Goal: Navigation & Orientation: Find specific page/section

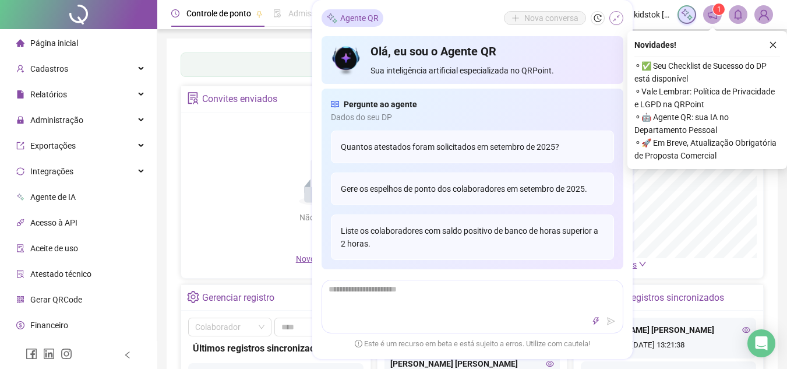
click at [615, 20] on icon "shrink" at bounding box center [616, 18] width 7 height 7
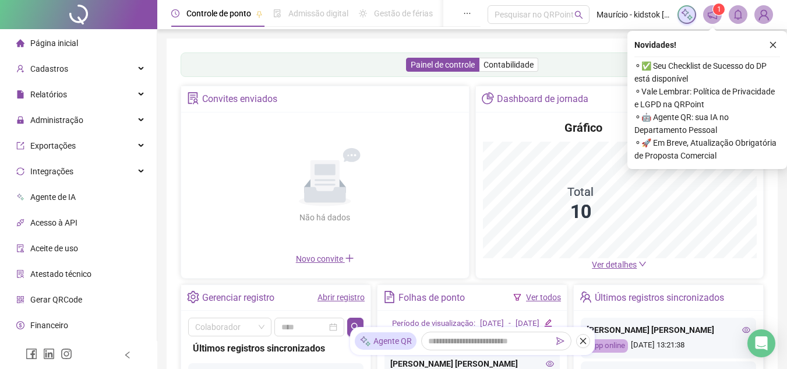
click at [421, 135] on div "Painel de controle Contabilidade Convites enviados Não há dados Não há dados No…" at bounding box center [472, 274] width 583 height 445
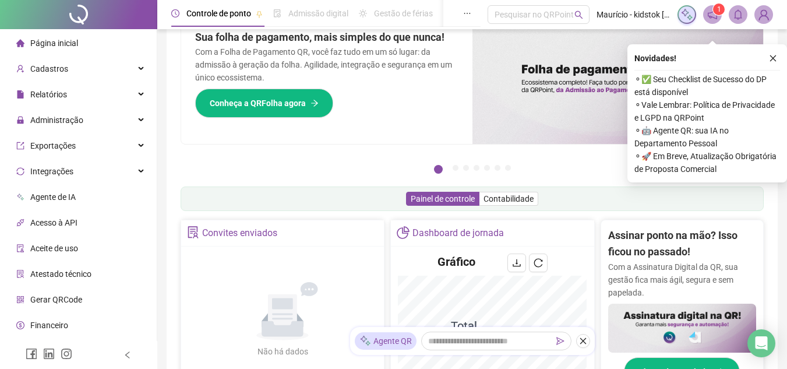
scroll to position [58, 0]
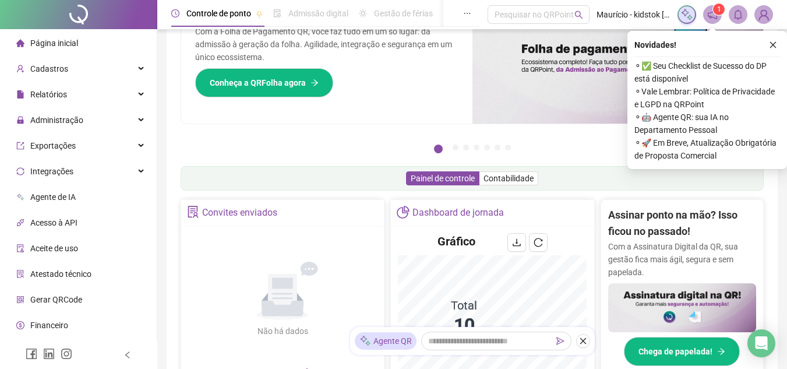
click at [712, 13] on icon "notification" at bounding box center [712, 14] width 10 height 10
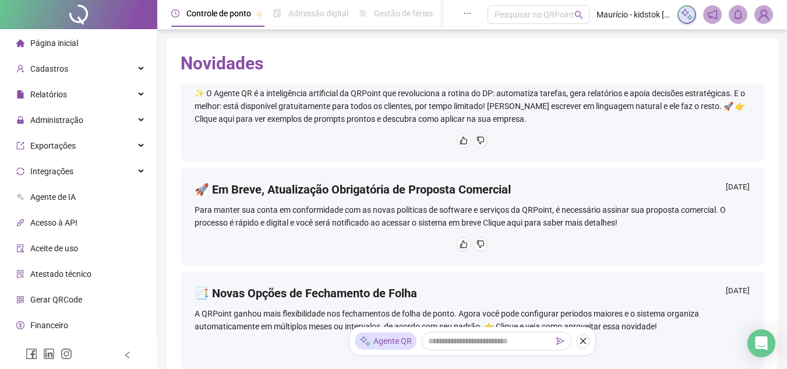
scroll to position [291, 0]
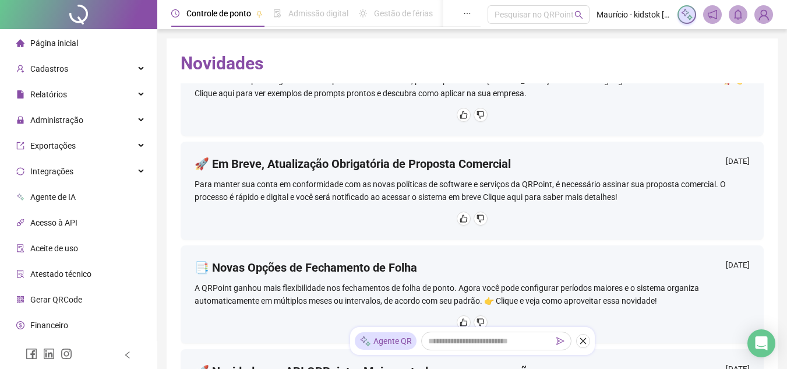
click at [453, 174] on div "🚀 Em Breve, Atualização Obrigatória de Proposta Comercial [DATE]" at bounding box center [472, 167] width 555 height 22
click at [713, 16] on icon "notification" at bounding box center [712, 14] width 10 height 10
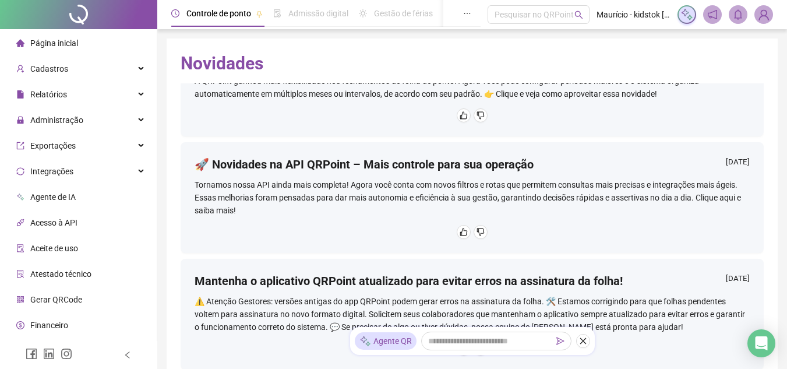
scroll to position [583, 0]
